Goal: Entertainment & Leisure: Consume media (video, audio)

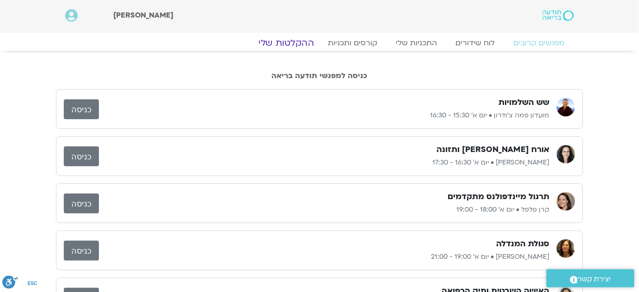
click at [303, 40] on link "ההקלטות שלי" at bounding box center [286, 42] width 78 height 11
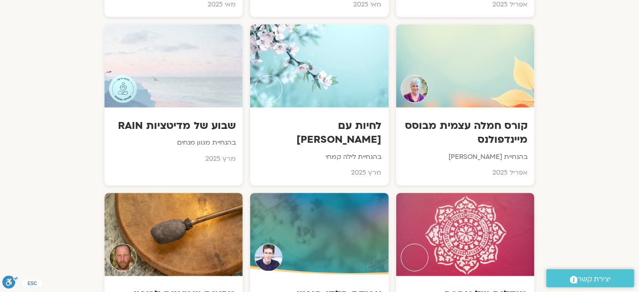
scroll to position [2859, 0]
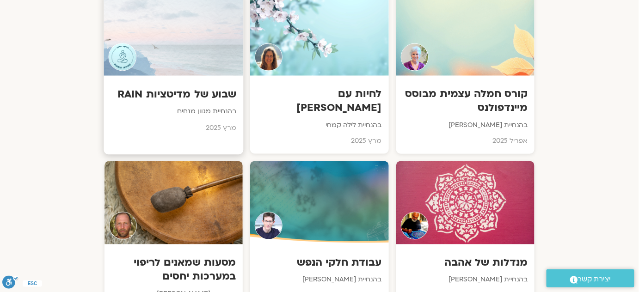
click at [216, 87] on h3 "שבוע של מדיטציות RAIN" at bounding box center [174, 94] width 126 height 14
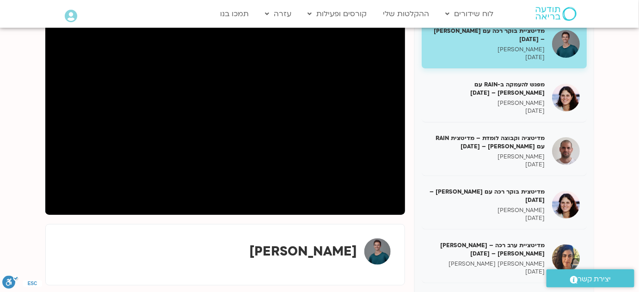
scroll to position [117, 0]
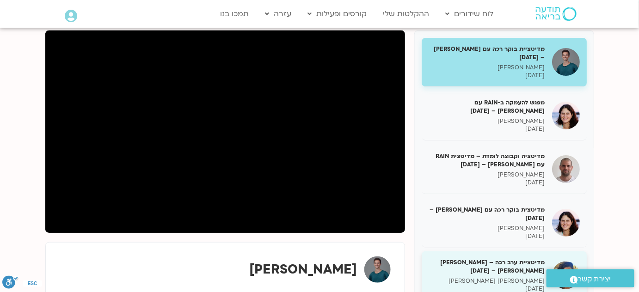
click at [530, 259] on h5 "מדיטציית ערב רכה – סיון גל גוטמן – 26/03/25" at bounding box center [487, 267] width 117 height 17
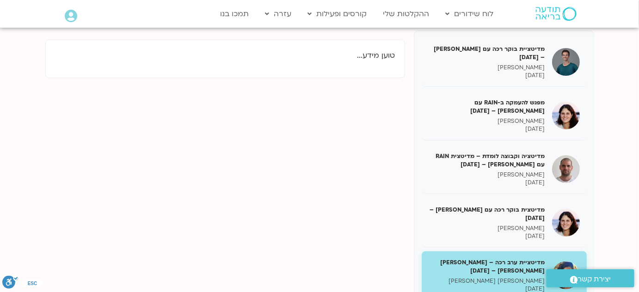
click at [530, 259] on h5 "מדיטציית ערב רכה – סיון גל גוטמן – 26/03/25" at bounding box center [487, 267] width 117 height 17
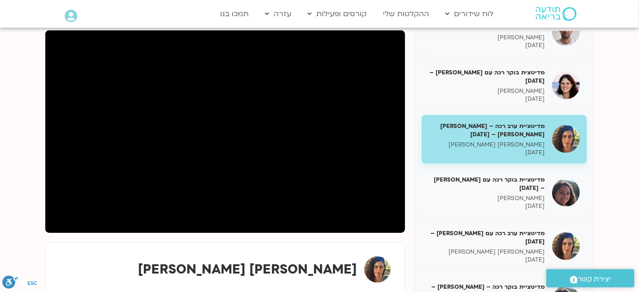
click at [186, 266] on div "[PERSON_NAME]" at bounding box center [225, 270] width 331 height 26
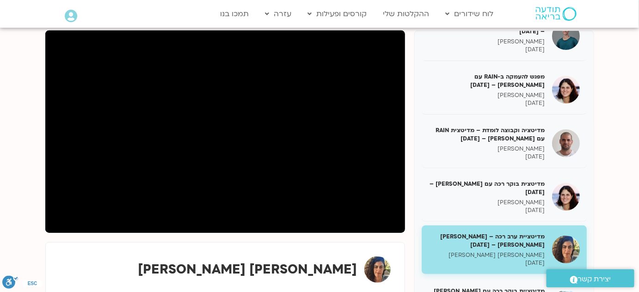
scroll to position [11, 0]
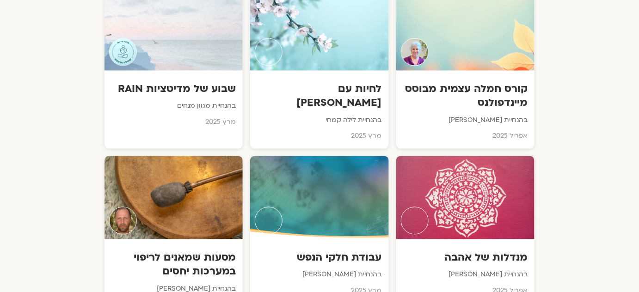
scroll to position [2864, 0]
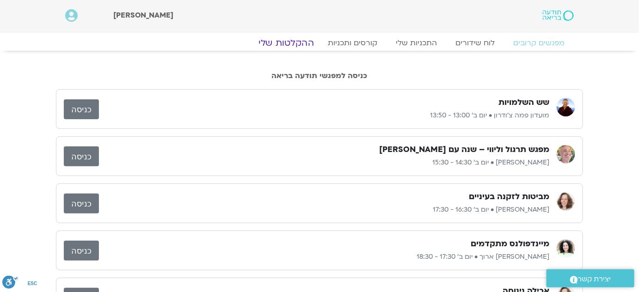
click at [296, 39] on link "ההקלטות שלי" at bounding box center [286, 42] width 78 height 11
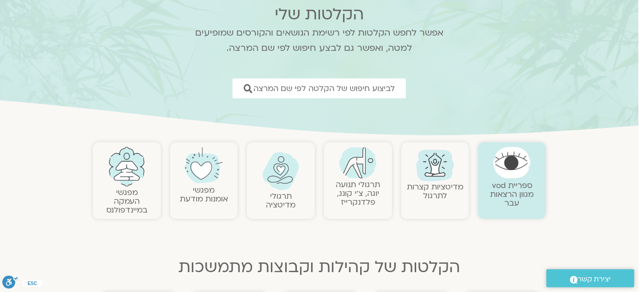
scroll to position [84, 0]
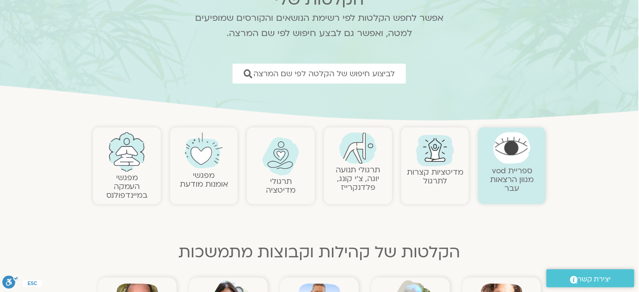
click at [285, 162] on img at bounding box center [280, 156] width 37 height 38
click at [283, 179] on link "תרגולי מדיטציה" at bounding box center [281, 185] width 30 height 19
click at [280, 158] on img at bounding box center [280, 156] width 37 height 38
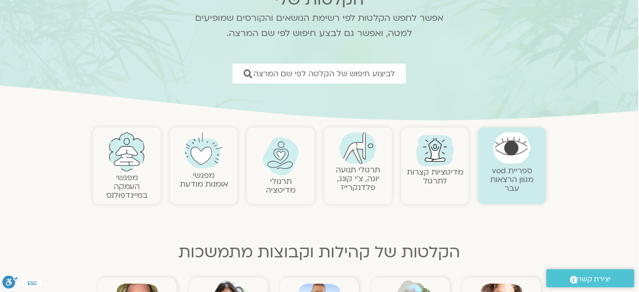
click at [280, 157] on img at bounding box center [280, 156] width 37 height 38
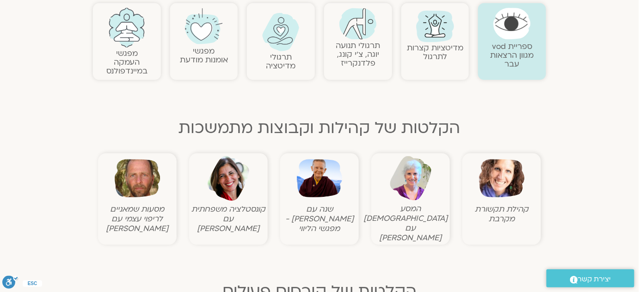
scroll to position [210, 0]
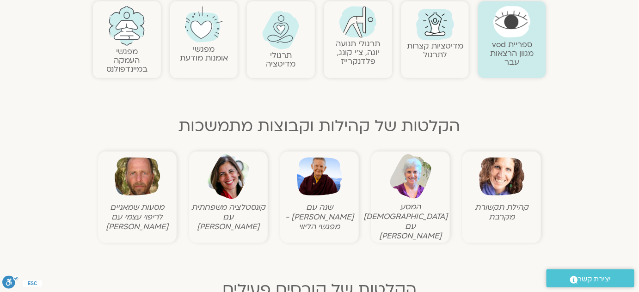
click at [282, 47] on img at bounding box center [280, 30] width 37 height 38
click at [282, 48] on img at bounding box center [280, 30] width 37 height 38
click at [283, 48] on img at bounding box center [280, 30] width 37 height 38
click at [269, 65] on link "תרגולי מדיטציה" at bounding box center [281, 59] width 30 height 19
click at [270, 66] on link "תרגולי מדיטציה" at bounding box center [281, 59] width 30 height 19
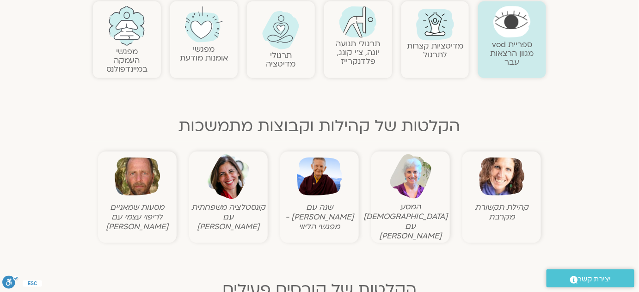
click at [281, 68] on link "תרגולי מדיטציה" at bounding box center [281, 59] width 30 height 19
click at [282, 53] on link "תרגולי מדיטציה" at bounding box center [281, 59] width 30 height 19
click at [204, 46] on link "מפגשי אומנות מודעת" at bounding box center [204, 53] width 48 height 19
click at [139, 38] on img at bounding box center [126, 26] width 37 height 40
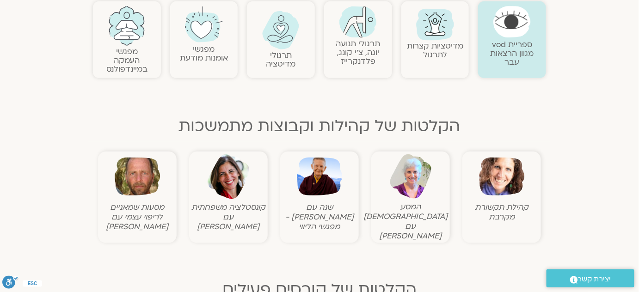
click at [139, 39] on img at bounding box center [126, 26] width 37 height 40
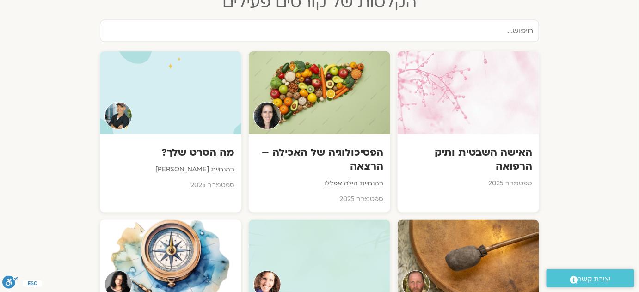
scroll to position [504, 0]
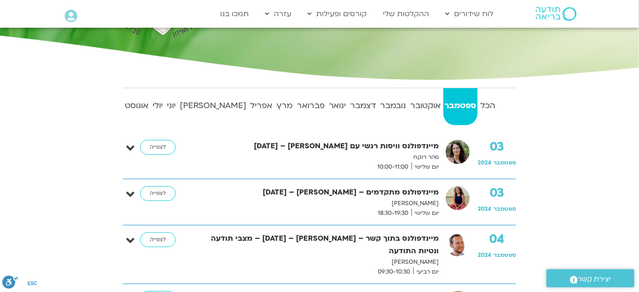
scroll to position [168, 0]
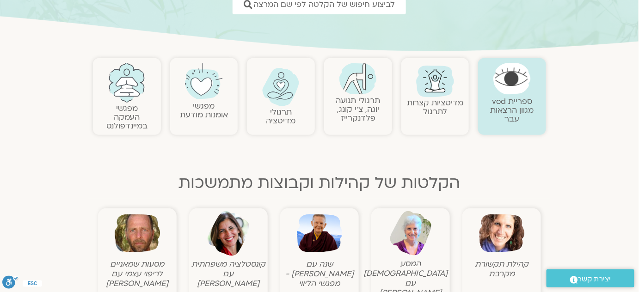
scroll to position [126, 0]
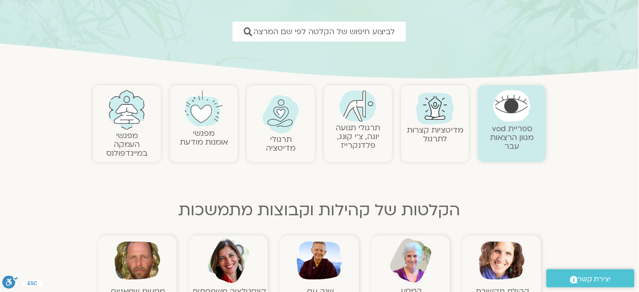
click at [291, 133] on div at bounding box center [281, 118] width 59 height 47
click at [291, 133] on link at bounding box center [281, 114] width 59 height 38
click at [137, 125] on img at bounding box center [126, 110] width 37 height 40
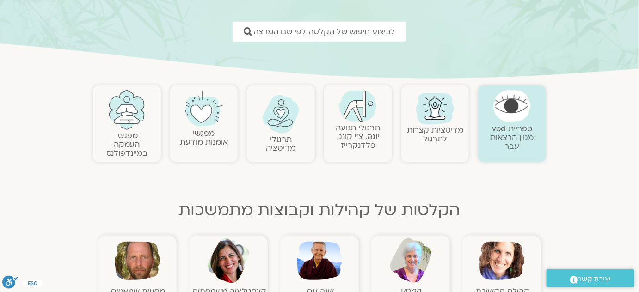
click at [138, 124] on img at bounding box center [126, 110] width 37 height 40
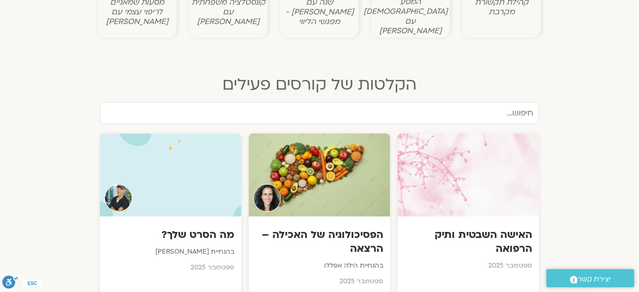
scroll to position [420, 0]
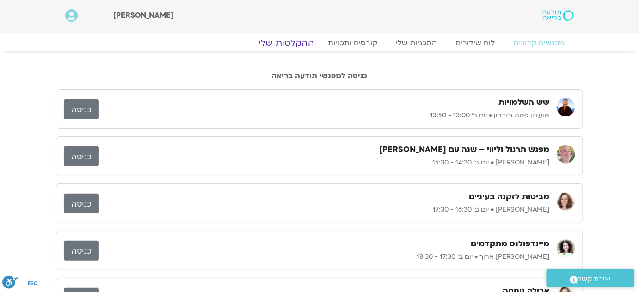
click at [307, 42] on link "ההקלטות שלי" at bounding box center [286, 42] width 78 height 11
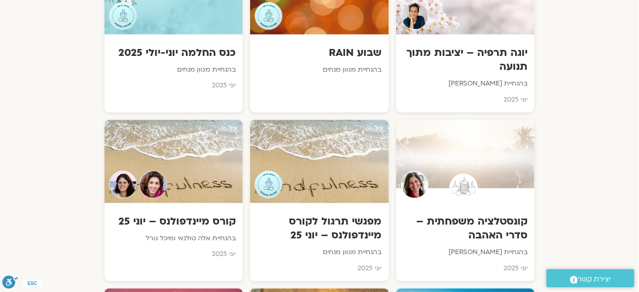
scroll to position [1891, 0]
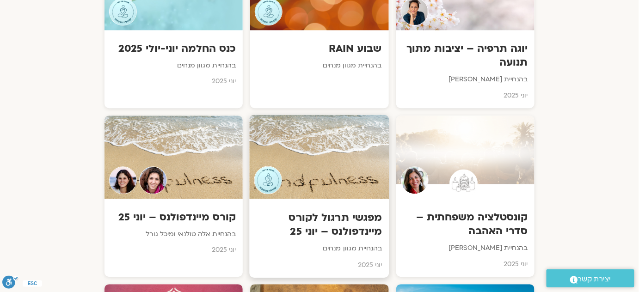
click at [330, 210] on h3 "מפגשי תרגול לקורס מיינדפולנס – יוני 25" at bounding box center [320, 224] width 126 height 28
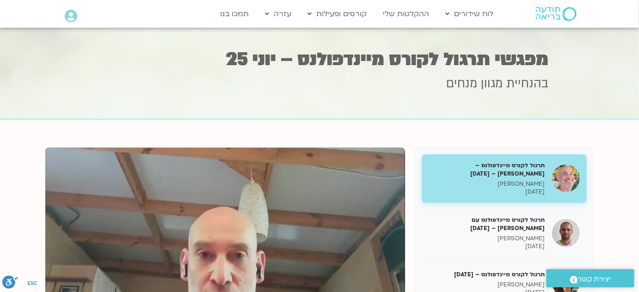
click at [504, 171] on h5 "תרגול לקורס מיינדפולנס – [PERSON_NAME] – [DATE]" at bounding box center [487, 169] width 117 height 17
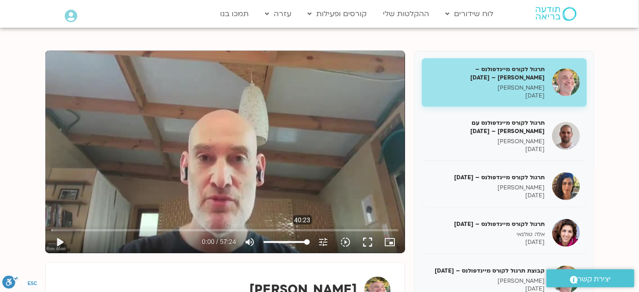
scroll to position [126, 0]
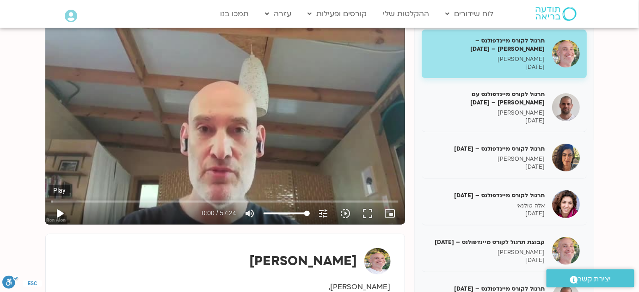
click at [58, 212] on button "play_arrow" at bounding box center [60, 214] width 22 height 22
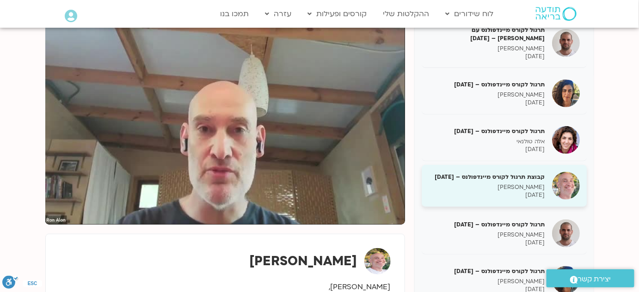
scroll to position [84, 0]
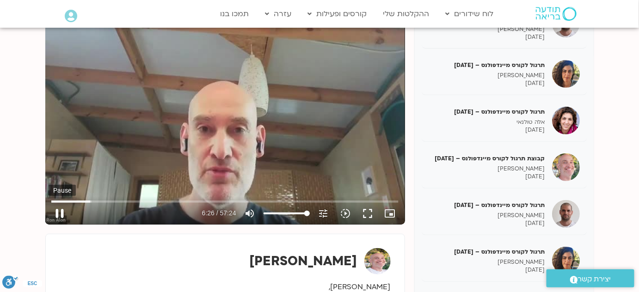
click at [63, 210] on button "pause" at bounding box center [60, 214] width 22 height 22
type input "387.083527"
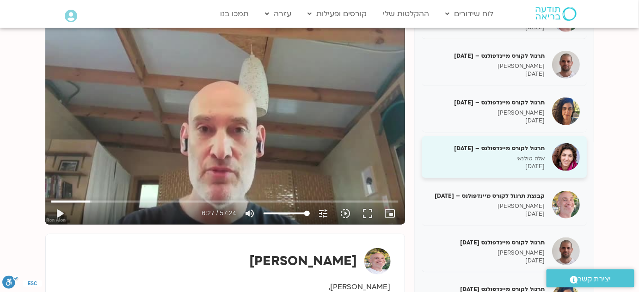
scroll to position [252, 0]
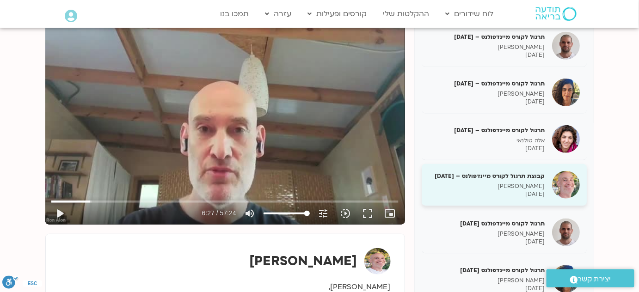
click at [535, 183] on p "[PERSON_NAME]" at bounding box center [487, 187] width 117 height 8
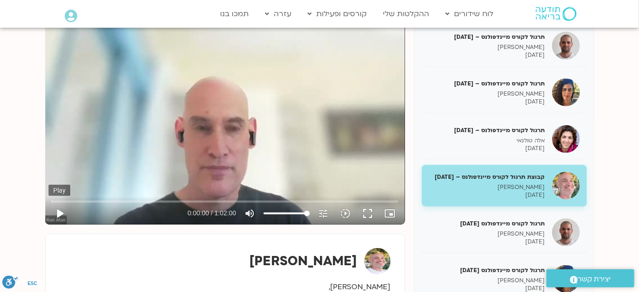
click at [59, 211] on button "play_arrow" at bounding box center [60, 214] width 22 height 22
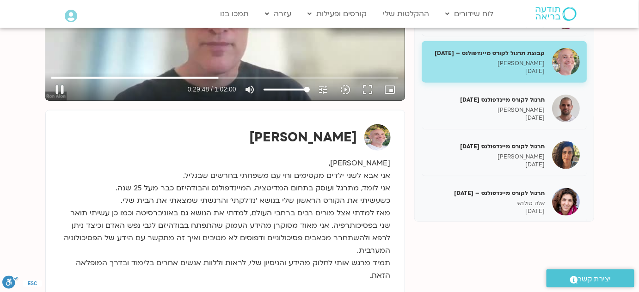
scroll to position [168, 0]
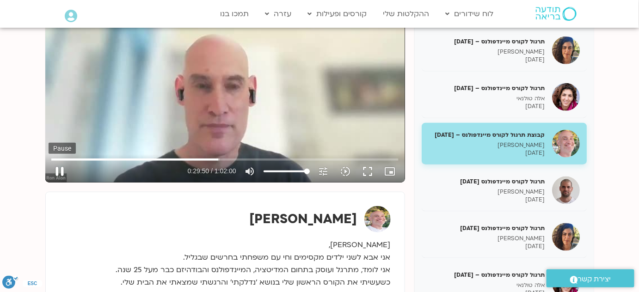
click at [63, 170] on button "pause" at bounding box center [60, 171] width 22 height 22
type input "1791.054497"
